Goal: Task Accomplishment & Management: Use online tool/utility

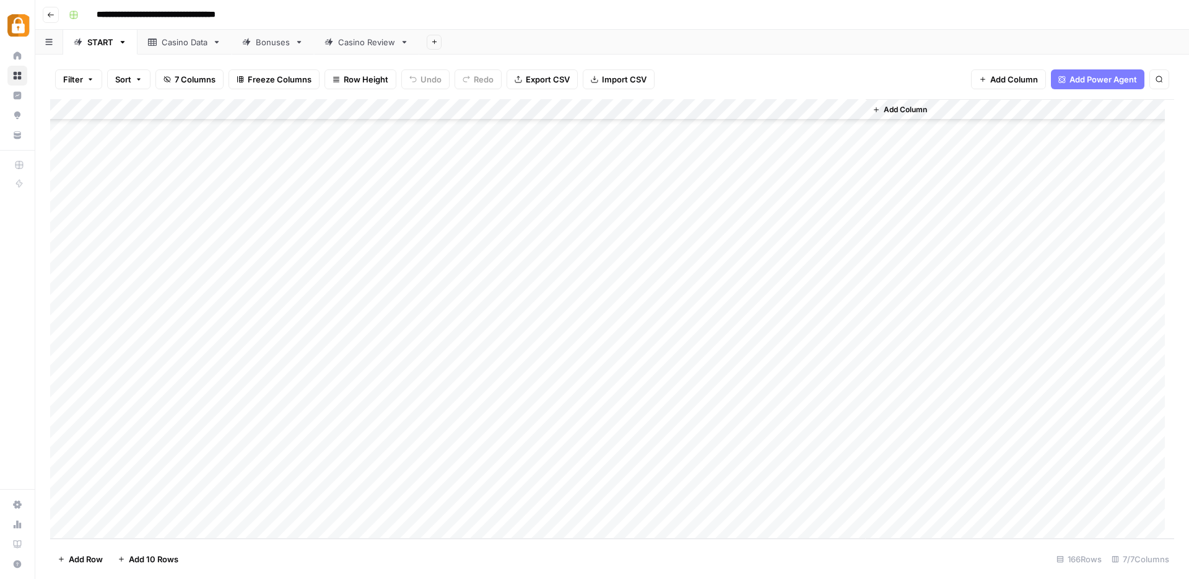
click at [125, 333] on div "Add Column" at bounding box center [612, 318] width 1124 height 439
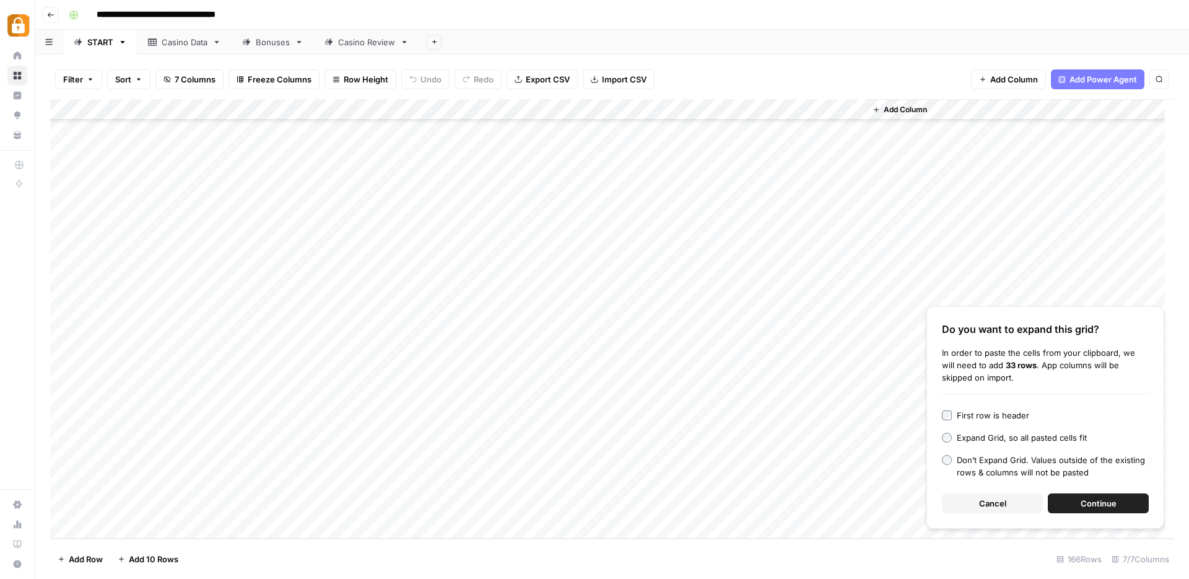
click at [1003, 502] on span "Cancel" at bounding box center [992, 503] width 27 height 12
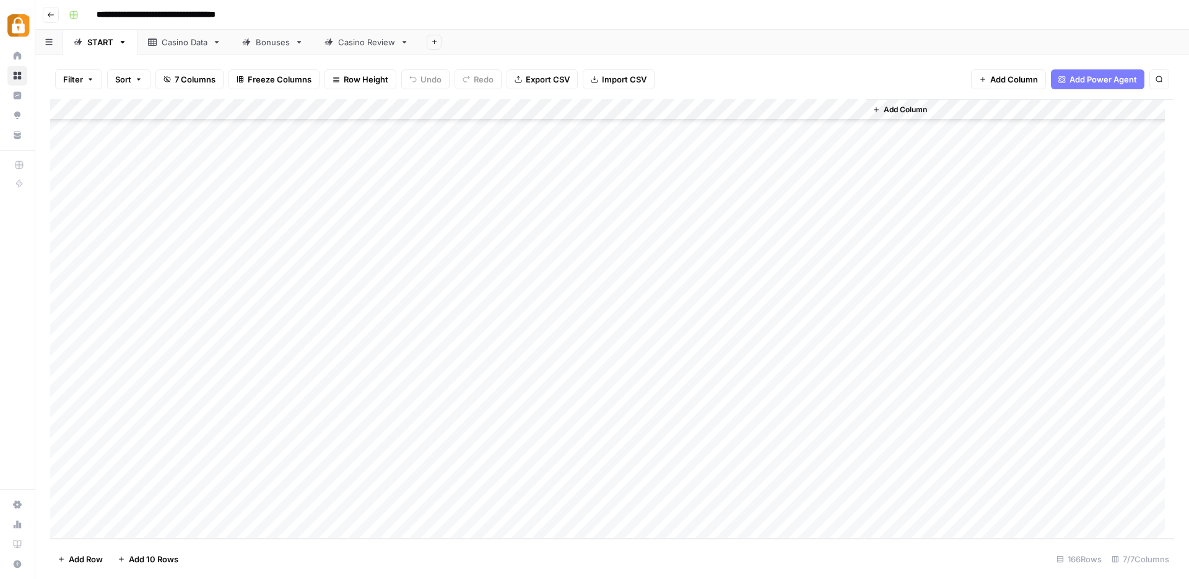
drag, startPoint x: 177, startPoint y: 339, endPoint x: 186, endPoint y: 450, distance: 111.3
click at [186, 450] on div "Add Column" at bounding box center [612, 318] width 1124 height 439
click at [171, 365] on div "Add Column" at bounding box center [612, 318] width 1124 height 439
click at [159, 339] on div "Add Column" at bounding box center [612, 318] width 1124 height 439
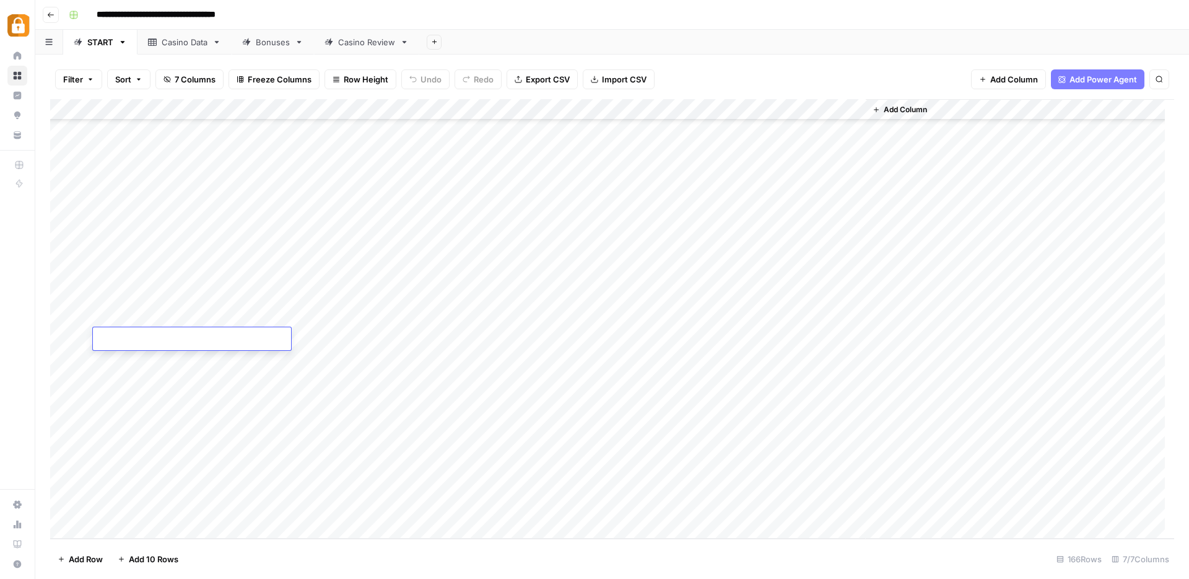
click at [159, 339] on textarea at bounding box center [192, 339] width 198 height 17
click at [158, 427] on div "Add Column" at bounding box center [612, 318] width 1124 height 439
click at [139, 338] on div "Add Column" at bounding box center [612, 318] width 1124 height 439
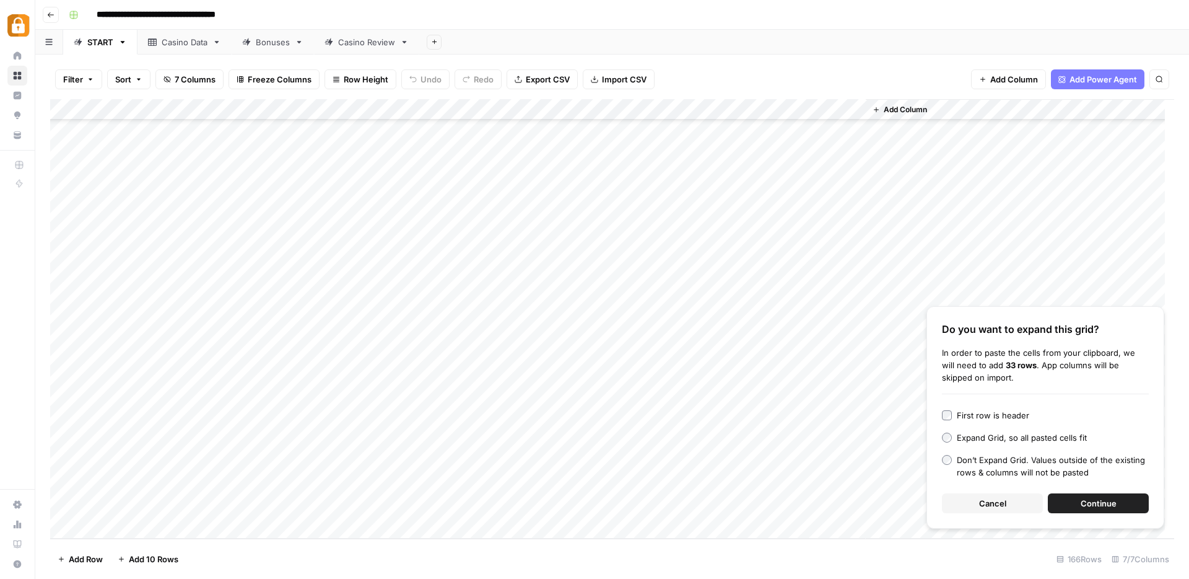
click at [980, 500] on span "Cancel" at bounding box center [992, 503] width 27 height 12
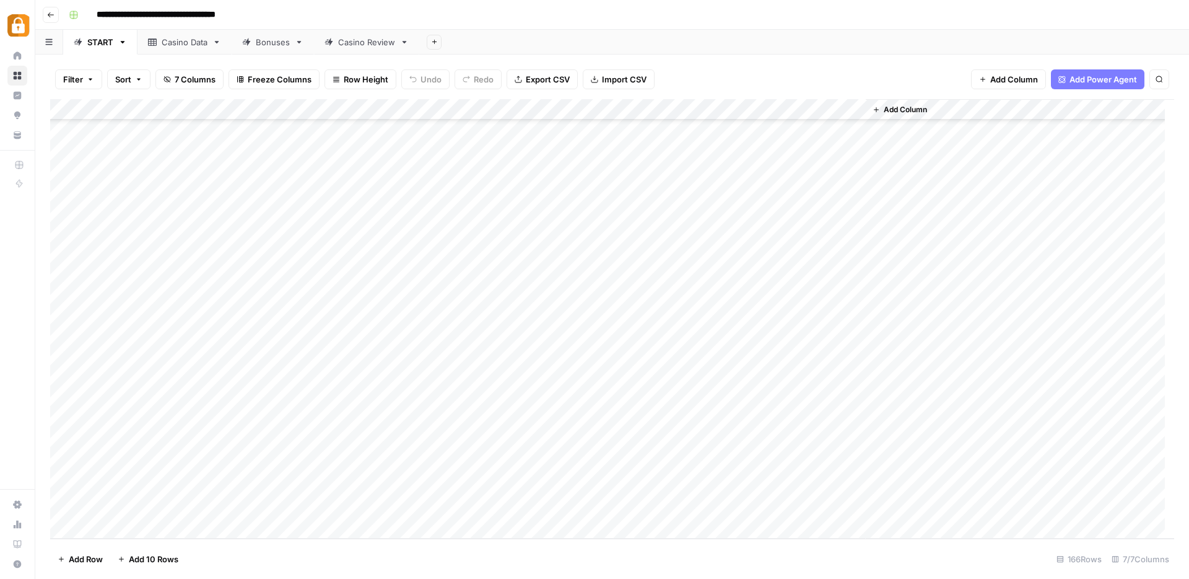
click at [180, 339] on div "Add Column" at bounding box center [612, 318] width 1124 height 439
type textarea "**********"
drag, startPoint x: 329, startPoint y: 416, endPoint x: 320, endPoint y: 411, distance: 10.3
click at [329, 416] on div "Add Column" at bounding box center [612, 318] width 1124 height 439
click at [133, 335] on div "Add Column" at bounding box center [612, 318] width 1124 height 439
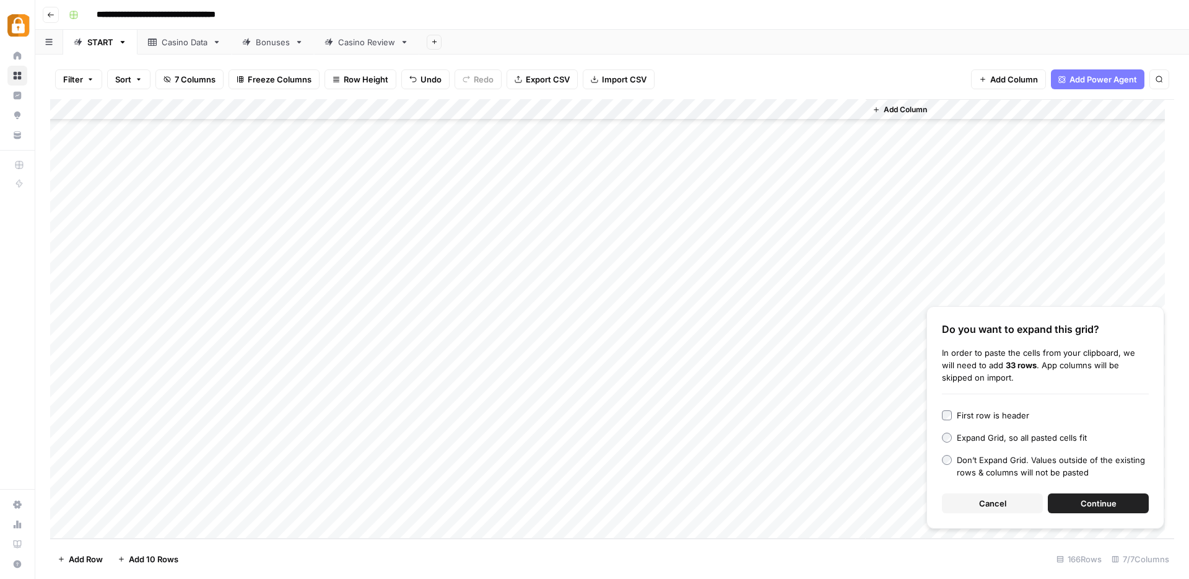
click at [1113, 507] on span "Continue" at bounding box center [1099, 503] width 36 height 12
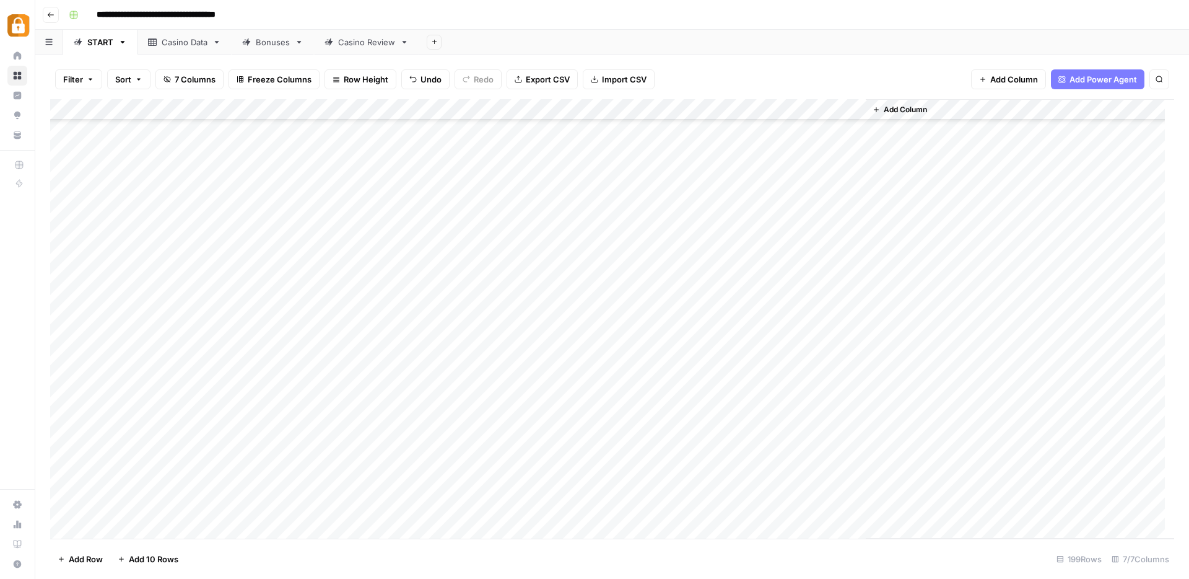
scroll to position [3111, 0]
click at [62, 326] on div "Add Column" at bounding box center [612, 318] width 1124 height 439
click at [260, 221] on div "Add Column" at bounding box center [612, 318] width 1124 height 439
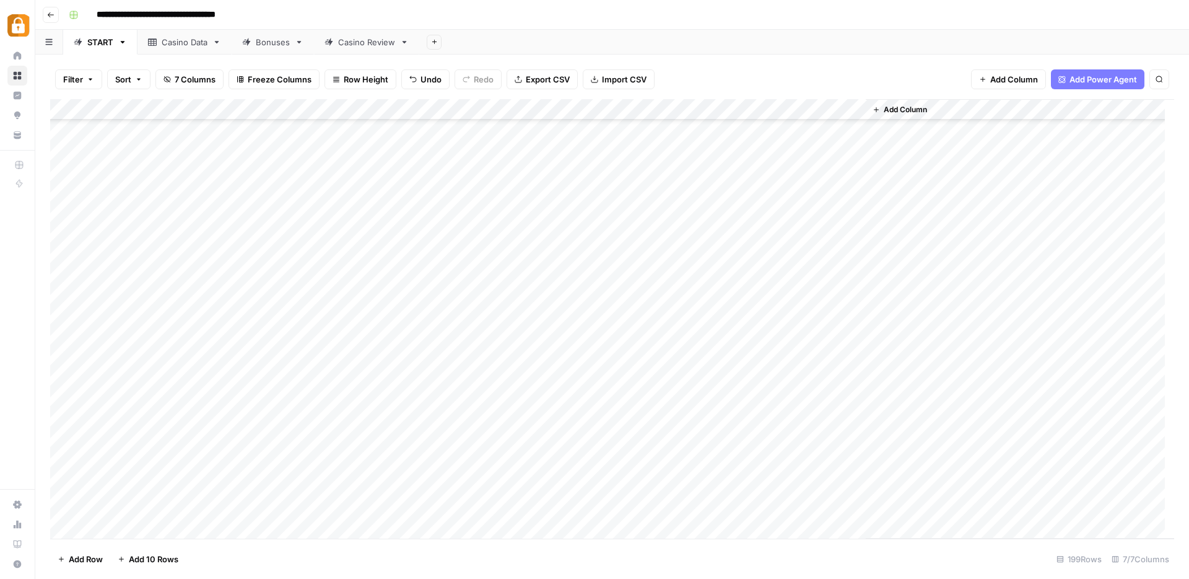
click at [690, 284] on div "Add Column" at bounding box center [612, 318] width 1124 height 439
drag, startPoint x: 698, startPoint y: 313, endPoint x: 49, endPoint y: 303, distance: 648.7
click at [49, 303] on div "Filter Sort 7 Columns Freeze Columns Row Height Undo Redo Export CSV Import CSV…" at bounding box center [612, 317] width 1154 height 524
click at [724, 307] on div "Add Column" at bounding box center [612, 318] width 1124 height 439
click at [841, 299] on div "Add Column" at bounding box center [612, 318] width 1124 height 439
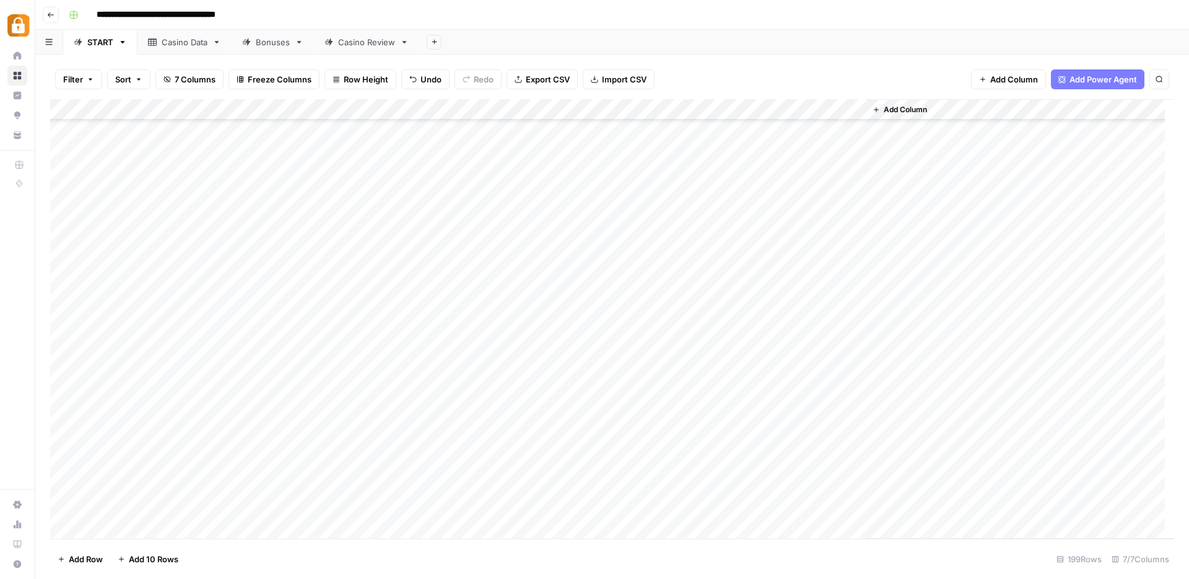
click at [174, 286] on div "Add Column" at bounding box center [612, 318] width 1124 height 439
click at [173, 315] on div "Add Column" at bounding box center [612, 318] width 1124 height 439
click at [172, 330] on div "Add Column" at bounding box center [612, 318] width 1124 height 439
click at [170, 352] on div "Add Column" at bounding box center [612, 318] width 1124 height 439
click at [169, 377] on div "Add Column" at bounding box center [612, 318] width 1124 height 439
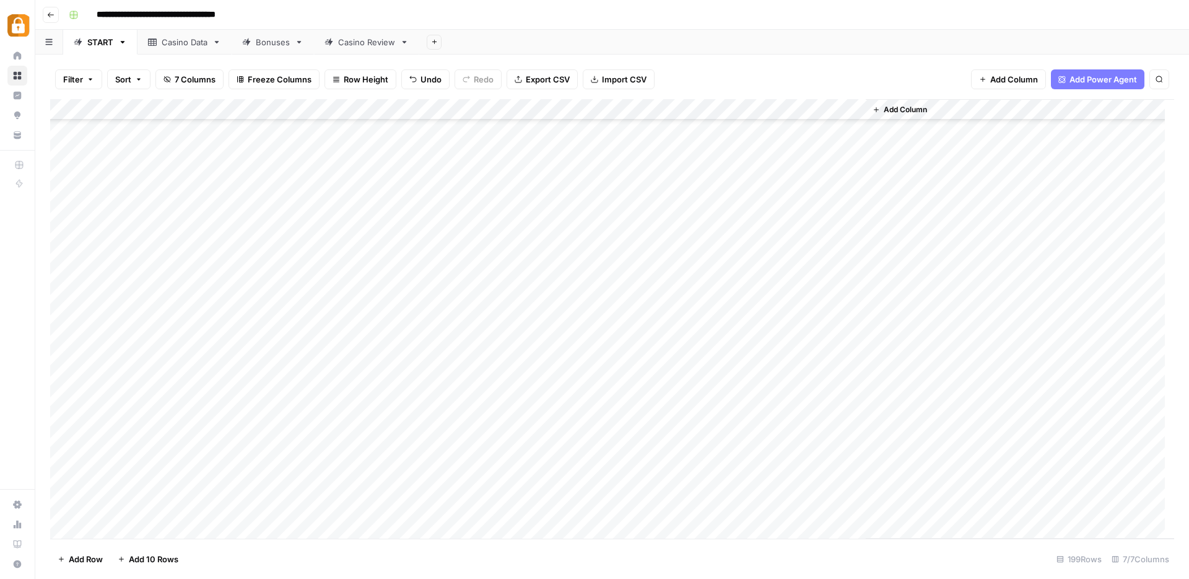
scroll to position [3197, 0]
click at [476, 238] on div "Add Column" at bounding box center [612, 318] width 1124 height 439
click at [471, 256] on div "Add Column" at bounding box center [612, 318] width 1124 height 439
click at [474, 281] on div "Add Column" at bounding box center [612, 318] width 1124 height 439
click at [475, 300] on div "Add Column" at bounding box center [612, 318] width 1124 height 439
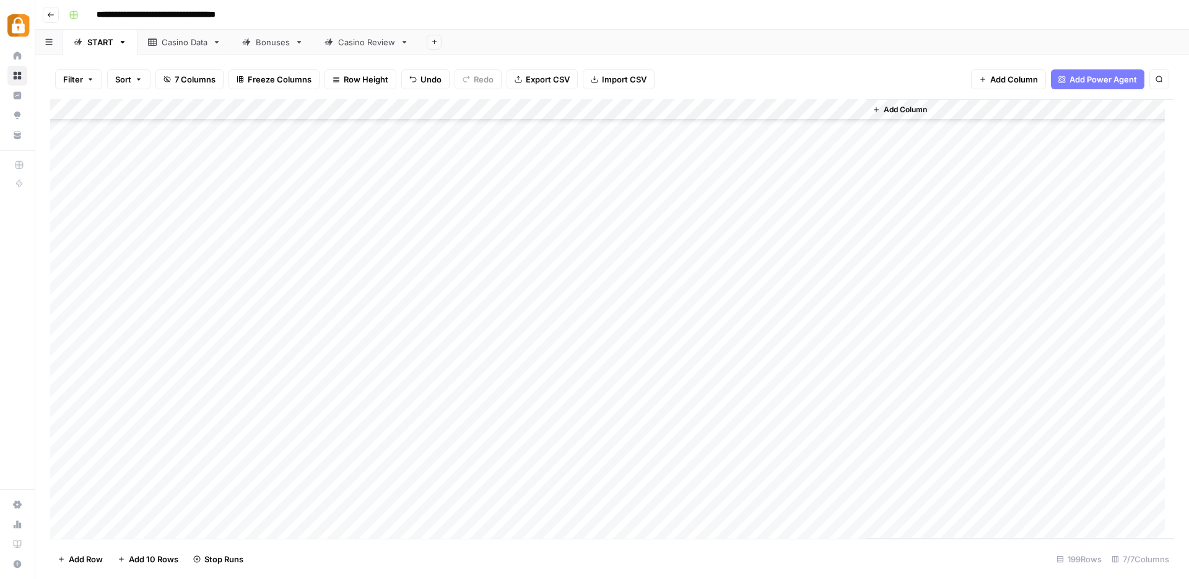
click at [473, 320] on div "Add Column" at bounding box center [612, 318] width 1124 height 439
click at [147, 234] on div "Add Column" at bounding box center [612, 318] width 1124 height 439
click at [155, 262] on div "Add Column" at bounding box center [612, 318] width 1124 height 439
click at [164, 281] on div "Add Column" at bounding box center [612, 318] width 1124 height 439
click at [167, 303] on div "Add Column" at bounding box center [612, 318] width 1124 height 439
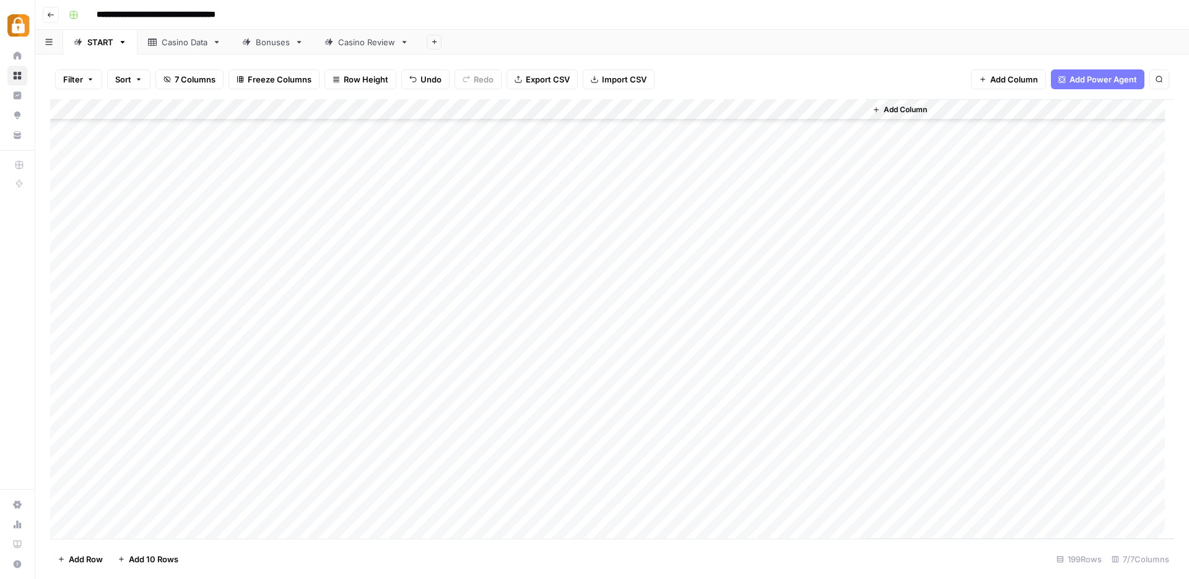
drag, startPoint x: 171, startPoint y: 331, endPoint x: 357, endPoint y: 331, distance: 185.8
click at [357, 331] on div "Add Column" at bounding box center [612, 318] width 1124 height 439
click at [182, 44] on div "Casino Data" at bounding box center [185, 42] width 46 height 12
click at [161, 436] on div "Add Column" at bounding box center [612, 318] width 1124 height 439
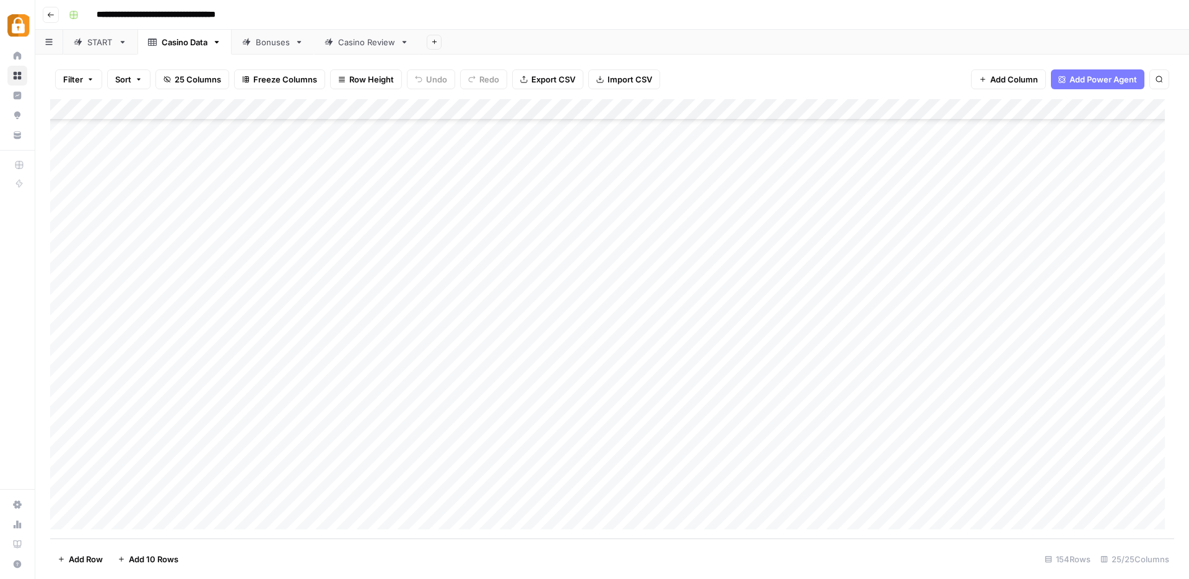
click at [90, 40] on div "START" at bounding box center [100, 42] width 26 height 12
click at [170, 255] on div "Add Column" at bounding box center [612, 318] width 1124 height 439
click at [174, 270] on div "Add Column" at bounding box center [612, 318] width 1124 height 439
click at [170, 255] on div "Add Column" at bounding box center [612, 318] width 1124 height 439
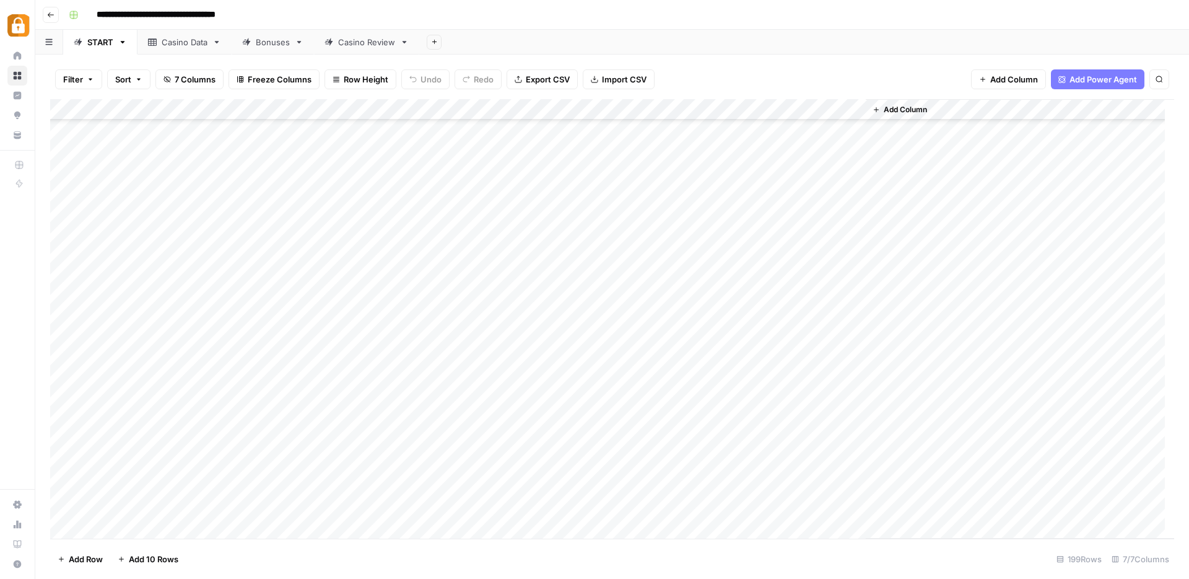
click at [175, 276] on div "Add Column" at bounding box center [612, 318] width 1124 height 439
click at [194, 44] on div "Casino Data" at bounding box center [185, 42] width 46 height 12
click at [185, 412] on div "Add Column" at bounding box center [612, 318] width 1124 height 439
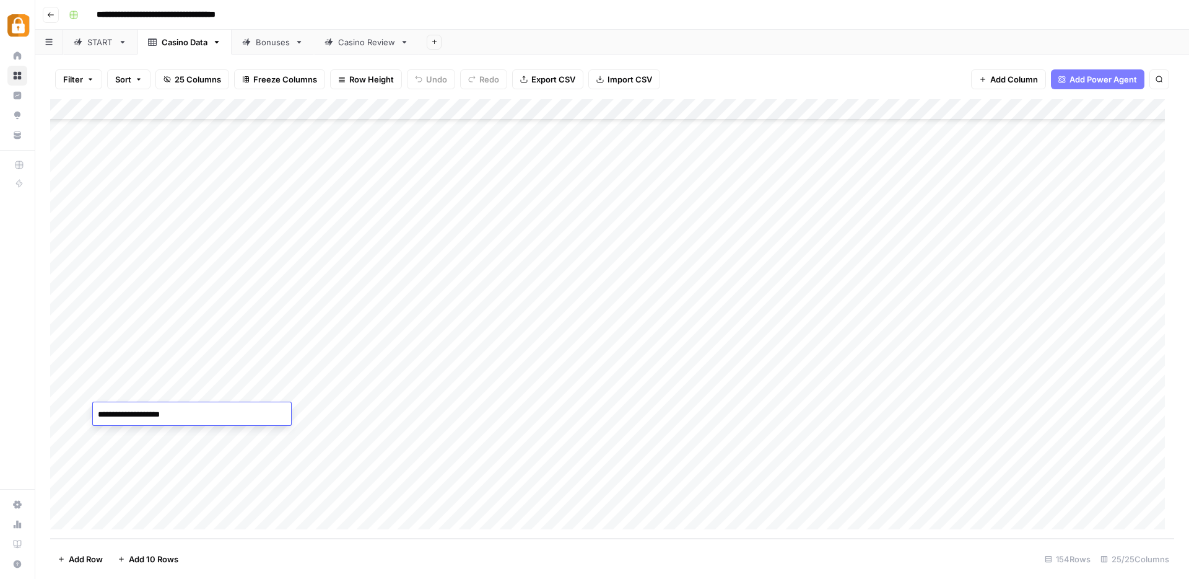
drag, startPoint x: 188, startPoint y: 414, endPoint x: 185, endPoint y: 462, distance: 48.4
click at [153, 414] on textarea "**********" at bounding box center [192, 414] width 198 height 17
type textarea "**********"
click at [178, 449] on div "Add Column" at bounding box center [612, 318] width 1124 height 439
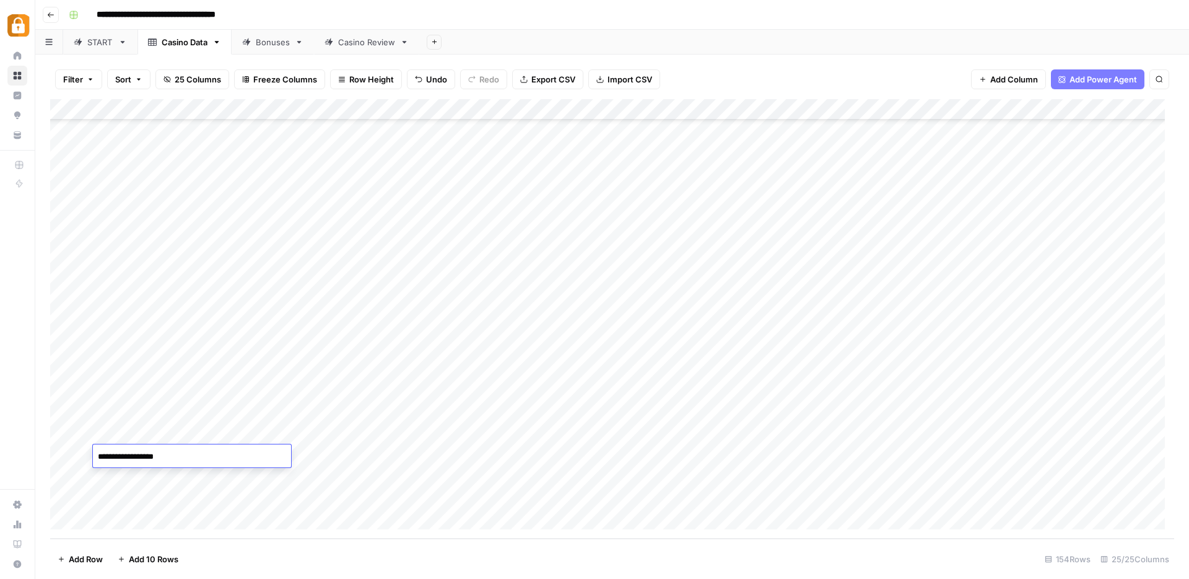
drag, startPoint x: 181, startPoint y: 452, endPoint x: 146, endPoint y: 451, distance: 34.7
click at [146, 451] on textarea "**********" at bounding box center [192, 456] width 198 height 17
type textarea "**********"
click at [95, 43] on div "START" at bounding box center [100, 42] width 26 height 12
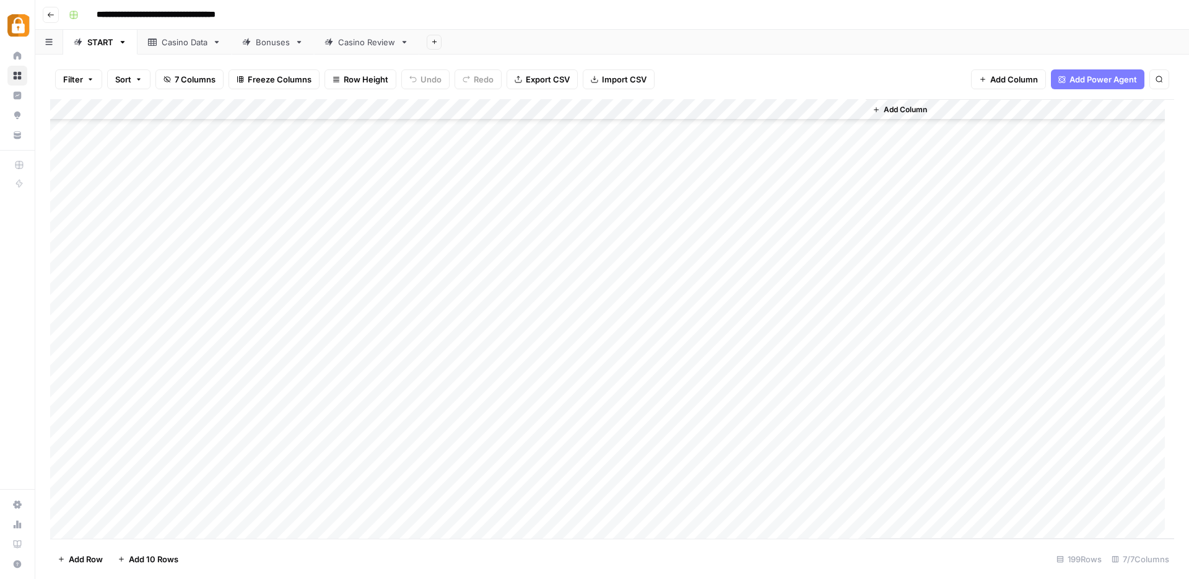
click at [149, 320] on div "Add Column" at bounding box center [612, 318] width 1124 height 439
click at [165, 244] on div "Add Column" at bounding box center [612, 318] width 1124 height 439
click at [169, 258] on div "Add Column" at bounding box center [612, 318] width 1124 height 439
click at [172, 281] on div "Add Column" at bounding box center [612, 318] width 1124 height 439
click at [171, 304] on div "Add Column" at bounding box center [612, 318] width 1124 height 439
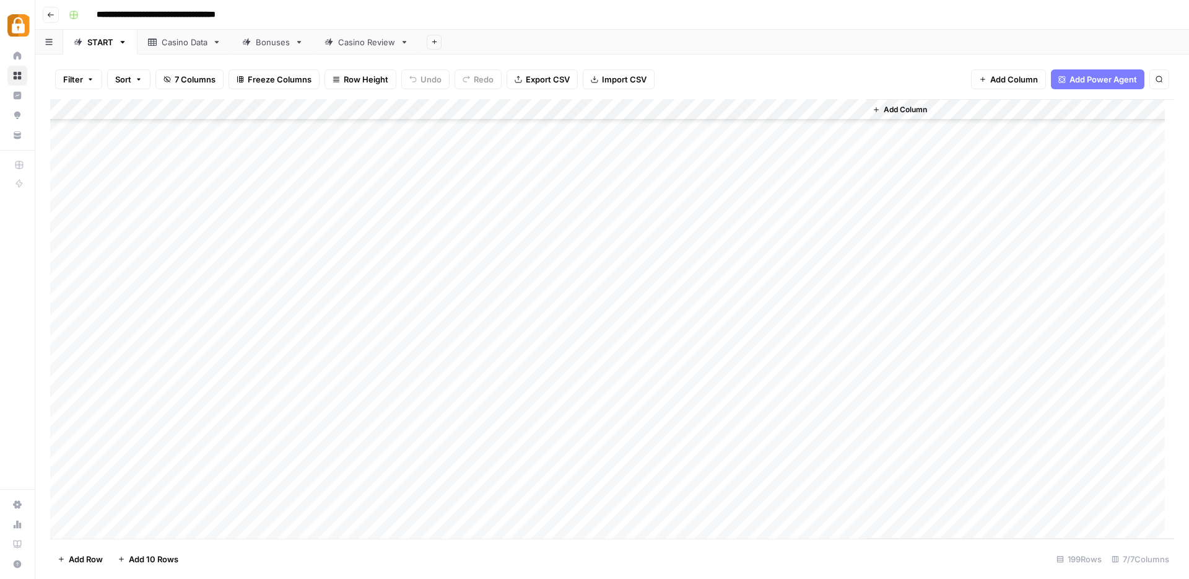
click at [168, 323] on div "Add Column" at bounding box center [612, 318] width 1124 height 439
click at [178, 42] on div "Casino Data" at bounding box center [185, 42] width 46 height 12
click at [167, 496] on div "Add Column" at bounding box center [612, 318] width 1124 height 439
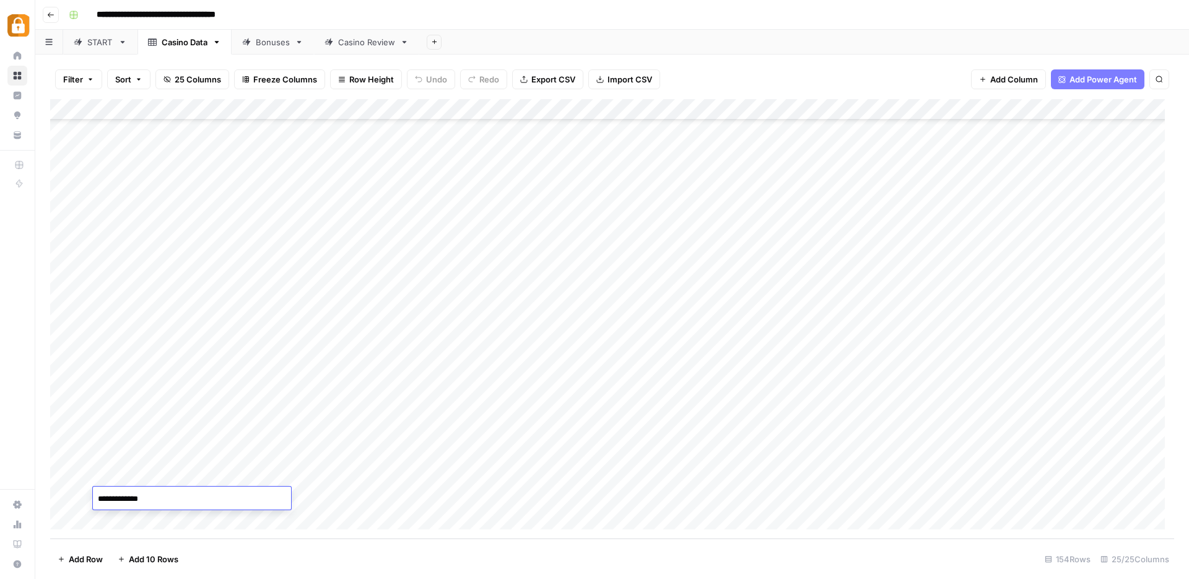
drag, startPoint x: 167, startPoint y: 496, endPoint x: 131, endPoint y: 495, distance: 36.6
click at [131, 495] on textarea "**********" at bounding box center [192, 498] width 198 height 17
type textarea "******"
click at [821, 479] on div "Add Column" at bounding box center [612, 318] width 1124 height 439
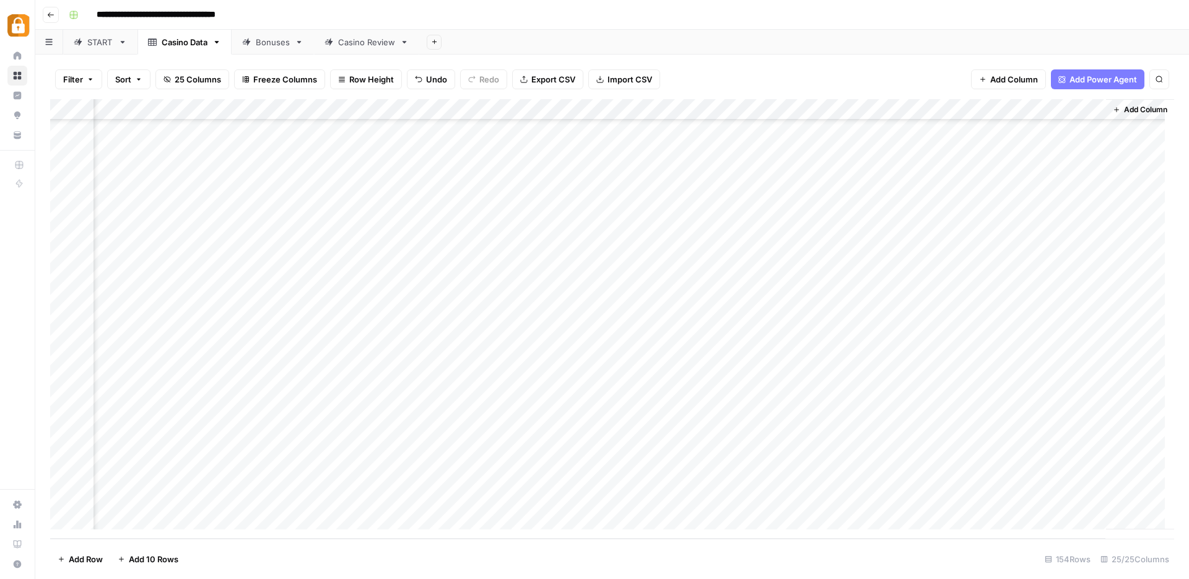
click at [709, 457] on div "Add Column" at bounding box center [612, 318] width 1124 height 439
click at [348, 42] on div "Casino Review" at bounding box center [366, 42] width 57 height 12
click at [105, 46] on div "START" at bounding box center [100, 42] width 26 height 12
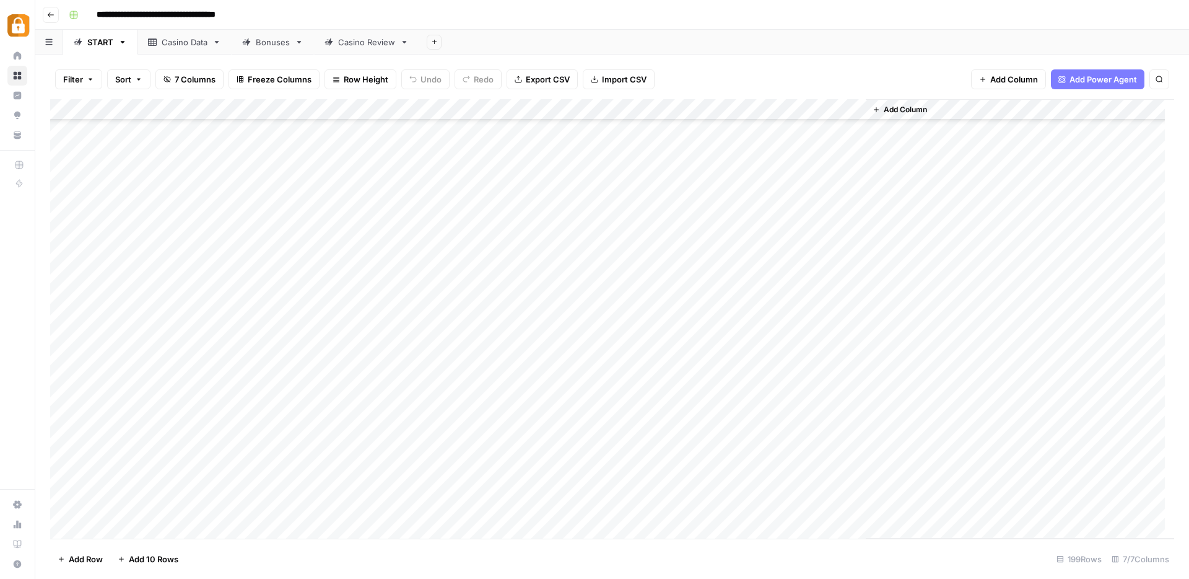
click at [203, 45] on div "Casino Data" at bounding box center [185, 42] width 46 height 12
drag, startPoint x: 146, startPoint y: 410, endPoint x: 147, endPoint y: 493, distance: 83.0
click at [147, 493] on div "Add Column" at bounding box center [612, 318] width 1124 height 439
click at [352, 46] on div "Casino Review" at bounding box center [366, 42] width 57 height 12
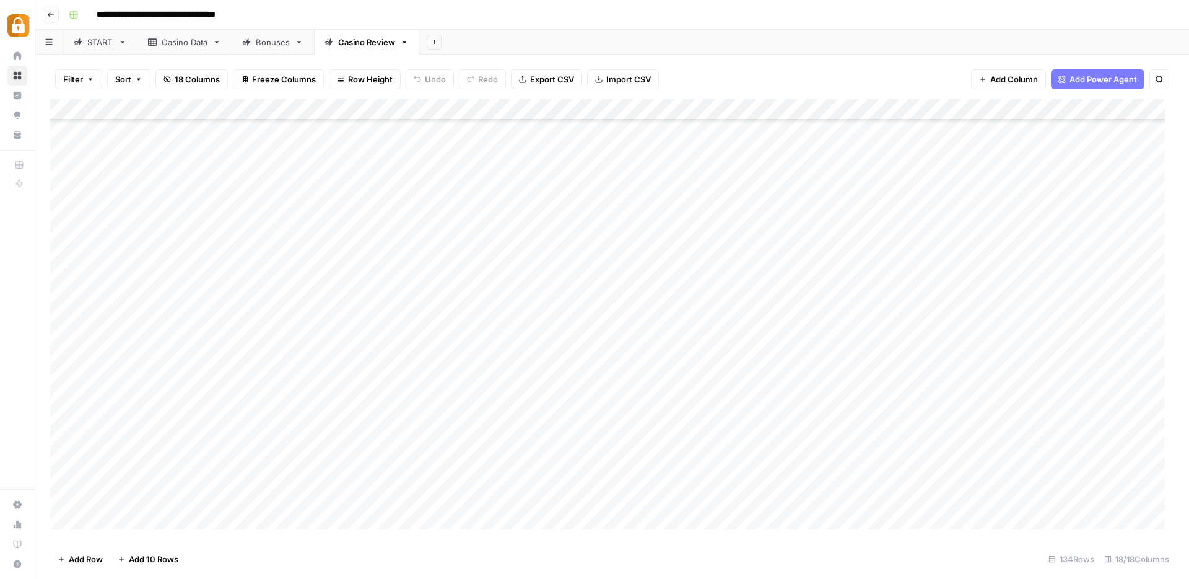
scroll to position [2433, 0]
click at [103, 520] on div "Add Column" at bounding box center [612, 318] width 1124 height 439
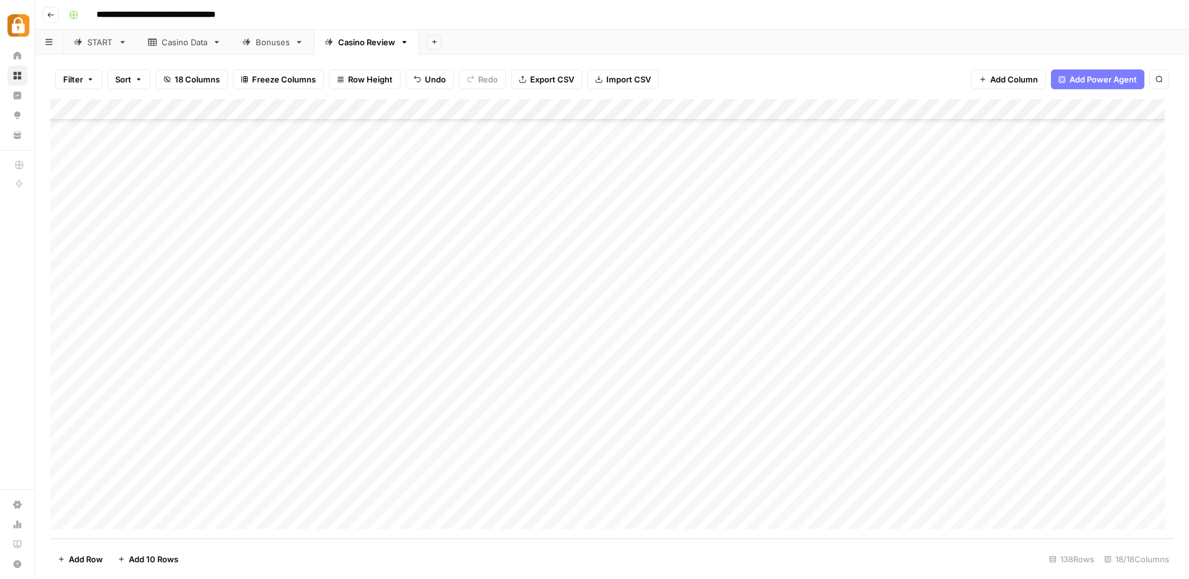
click at [103, 520] on div "Add Column" at bounding box center [612, 318] width 1124 height 439
drag, startPoint x: 248, startPoint y: 372, endPoint x: 254, endPoint y: 391, distance: 19.4
click at [255, 431] on div "Add Column" at bounding box center [612, 318] width 1124 height 439
click at [254, 375] on div "Add Column" at bounding box center [612, 318] width 1124 height 439
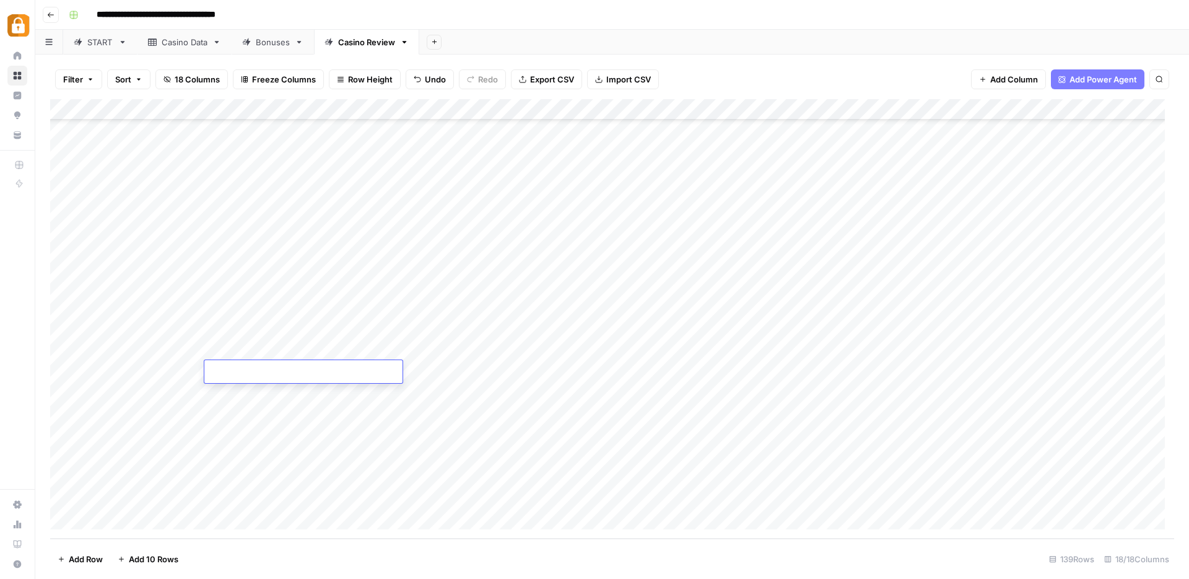
drag, startPoint x: 542, startPoint y: 395, endPoint x: 461, endPoint y: 382, distance: 82.3
click at [543, 395] on div "Add Column" at bounding box center [612, 318] width 1124 height 439
drag, startPoint x: 255, startPoint y: 374, endPoint x: 244, endPoint y: 452, distance: 78.8
click at [244, 452] on div "Add Column" at bounding box center [612, 318] width 1124 height 439
click at [161, 369] on div "Add Column" at bounding box center [612, 318] width 1124 height 439
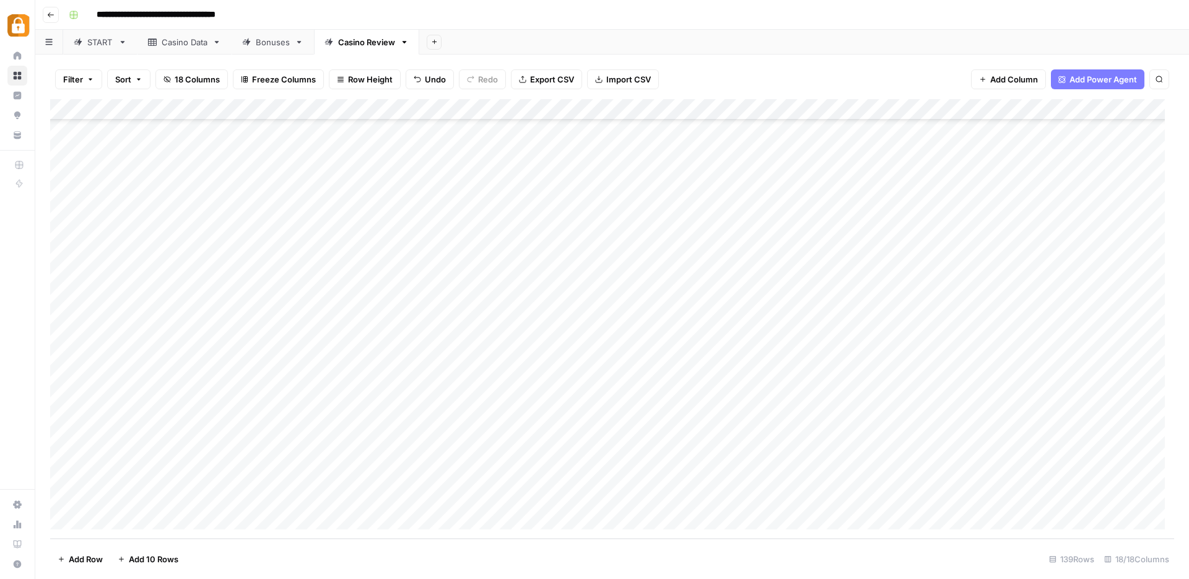
click at [179, 352] on div "Add Column" at bounding box center [612, 318] width 1124 height 439
drag, startPoint x: 203, startPoint y: 361, endPoint x: 206, endPoint y: 457, distance: 96.1
click at [206, 457] on div "Add Column" at bounding box center [612, 318] width 1124 height 439
click at [508, 367] on div "Add Column" at bounding box center [612, 318] width 1124 height 439
click at [370, 369] on div "Add Column" at bounding box center [612, 318] width 1124 height 439
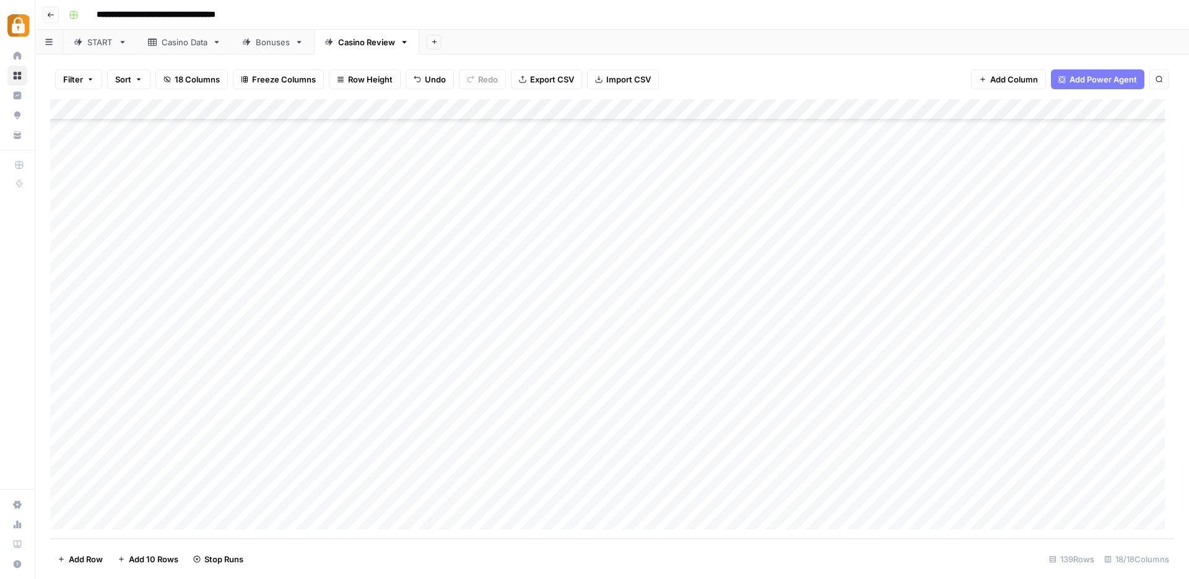
click at [372, 388] on div "Add Column" at bounding box center [612, 318] width 1124 height 439
click at [370, 413] on div "Add Column" at bounding box center [612, 318] width 1124 height 439
click at [370, 432] on div "Add Column" at bounding box center [612, 318] width 1124 height 439
click at [370, 453] on div "Add Column" at bounding box center [612, 318] width 1124 height 439
drag, startPoint x: 470, startPoint y: 63, endPoint x: 1094, endPoint y: 224, distance: 644.1
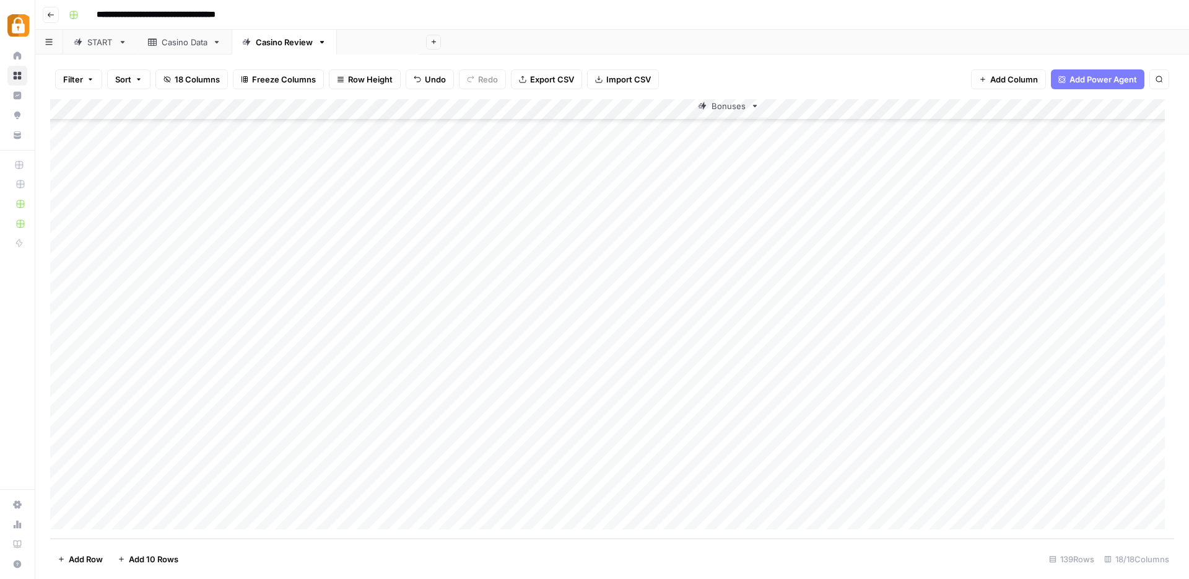
click at [1092, 221] on div "**********" at bounding box center [612, 289] width 1154 height 579
click at [610, 16] on div "**********" at bounding box center [620, 15] width 1113 height 20
click at [952, 368] on div "Add Column" at bounding box center [612, 318] width 1124 height 439
click at [958, 393] on div "Add Column" at bounding box center [612, 318] width 1124 height 439
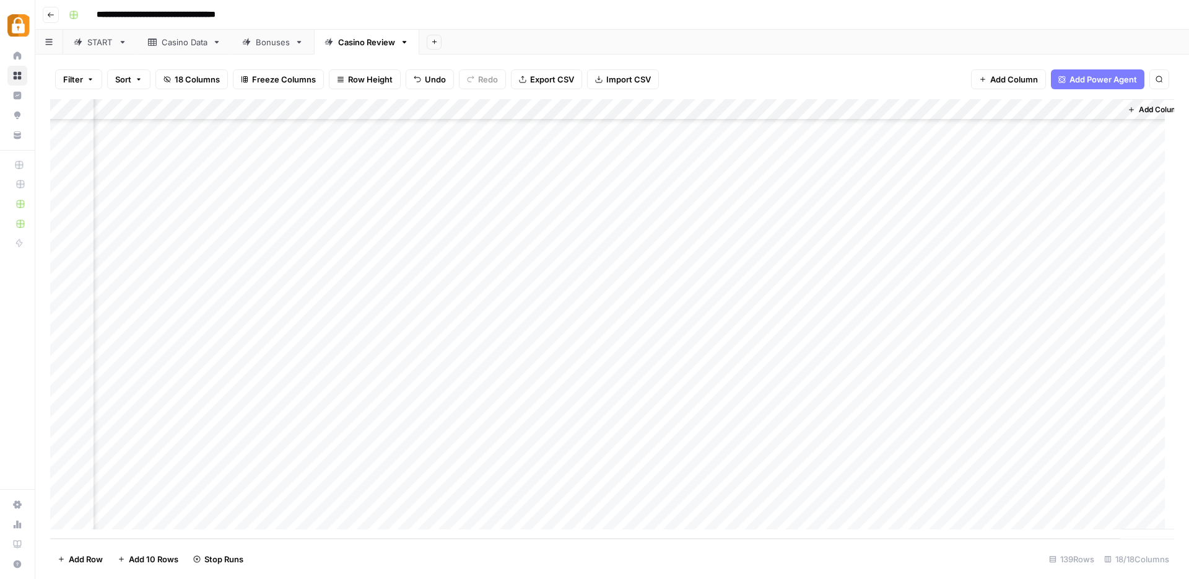
click at [953, 412] on div "Add Column" at bounding box center [612, 318] width 1124 height 439
click at [952, 431] on div "Add Column" at bounding box center [612, 318] width 1124 height 439
click at [953, 452] on div "Add Column" at bounding box center [612, 318] width 1124 height 439
click at [196, 43] on div "Casino Data" at bounding box center [185, 42] width 46 height 12
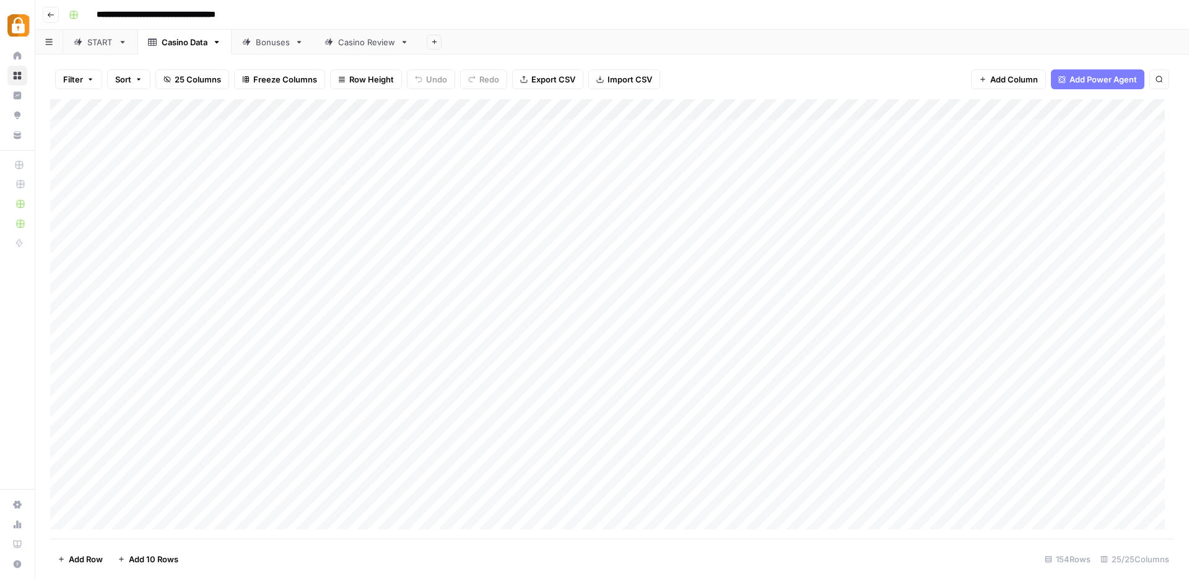
click at [97, 43] on div "START" at bounding box center [100, 42] width 26 height 12
click at [184, 47] on div "Casino Data" at bounding box center [185, 42] width 46 height 12
click at [93, 42] on div "START" at bounding box center [100, 42] width 26 height 12
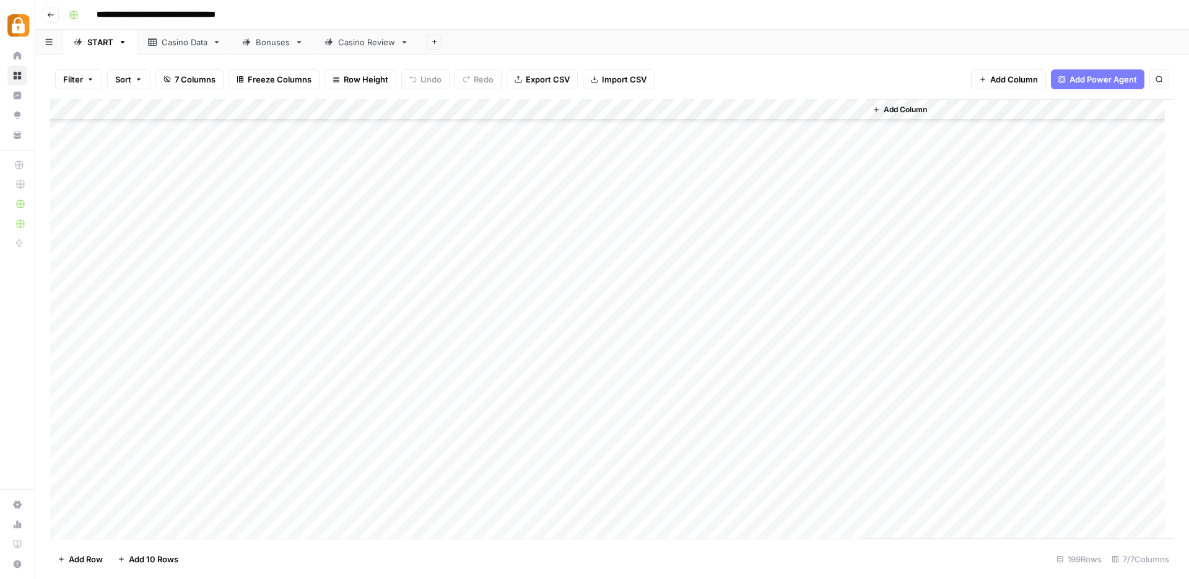
scroll to position [3278, 0]
click at [662, 20] on div "**********" at bounding box center [620, 15] width 1113 height 20
click at [478, 17] on div "**********" at bounding box center [620, 15] width 1113 height 20
click at [869, 259] on div "Add Column" at bounding box center [1020, 318] width 309 height 439
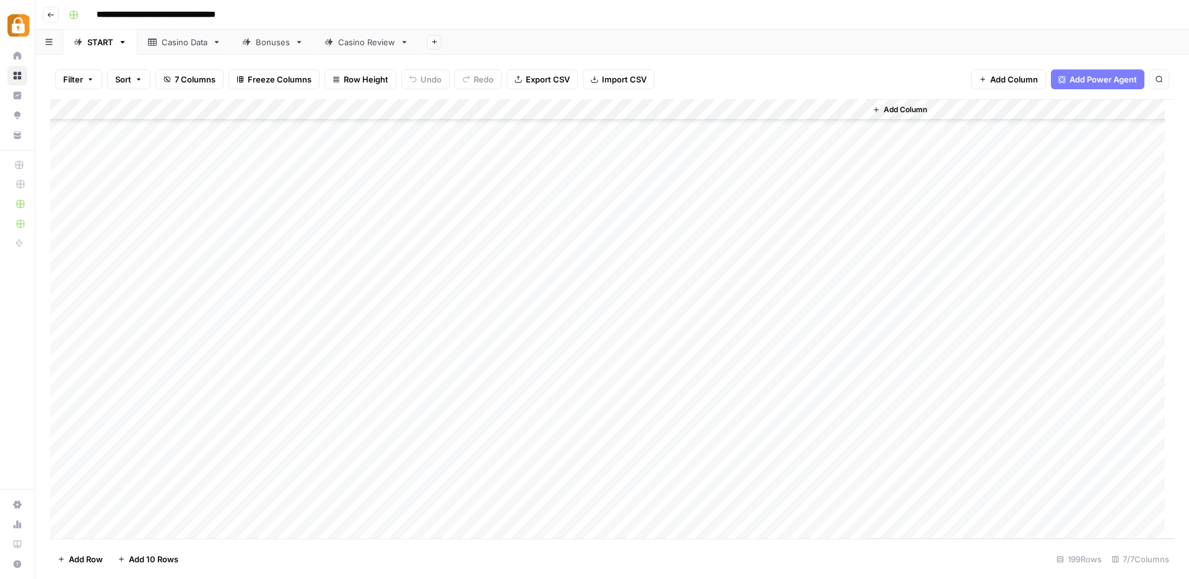
click at [869, 259] on div "Add Column" at bounding box center [1020, 318] width 309 height 439
drag, startPoint x: 833, startPoint y: 216, endPoint x: 862, endPoint y: 287, distance: 76.2
click at [862, 287] on div "Add Column" at bounding box center [612, 318] width 1124 height 439
click at [773, 329] on div "Add Column" at bounding box center [612, 318] width 1124 height 439
drag, startPoint x: 804, startPoint y: 280, endPoint x: 821, endPoint y: 323, distance: 45.9
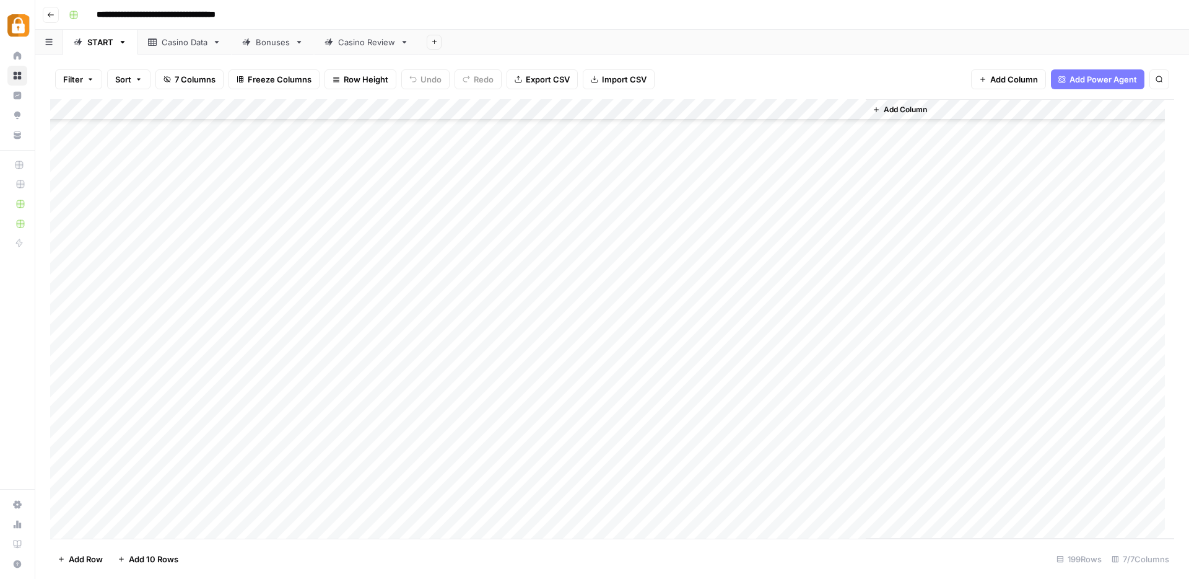
click at [821, 323] on div "Add Column" at bounding box center [612, 318] width 1124 height 439
click at [819, 328] on div "Add Column" at bounding box center [612, 318] width 1124 height 439
click at [926, 390] on div "Add Column" at bounding box center [1020, 318] width 309 height 439
click at [745, 361] on div "Add Column" at bounding box center [612, 318] width 1124 height 439
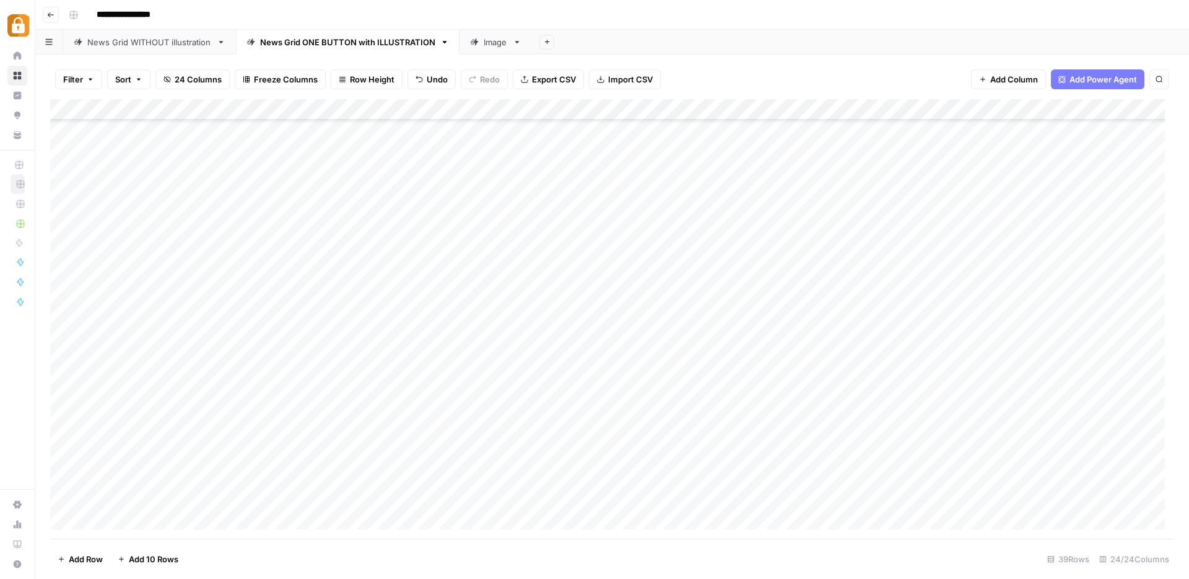
scroll to position [432, 0]
